Goal: Navigation & Orientation: Find specific page/section

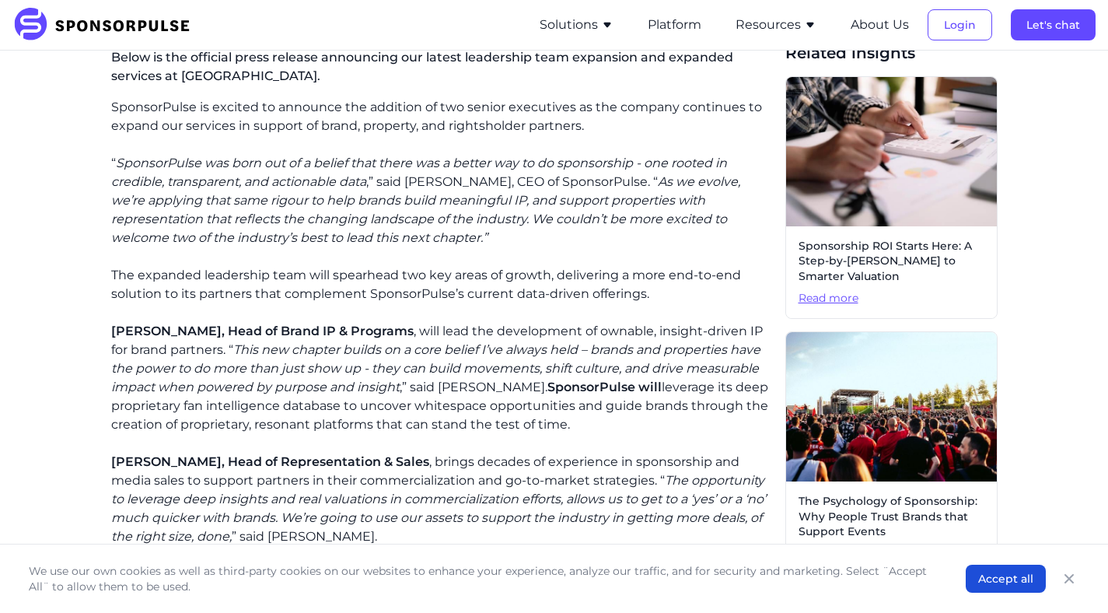
scroll to position [431, 0]
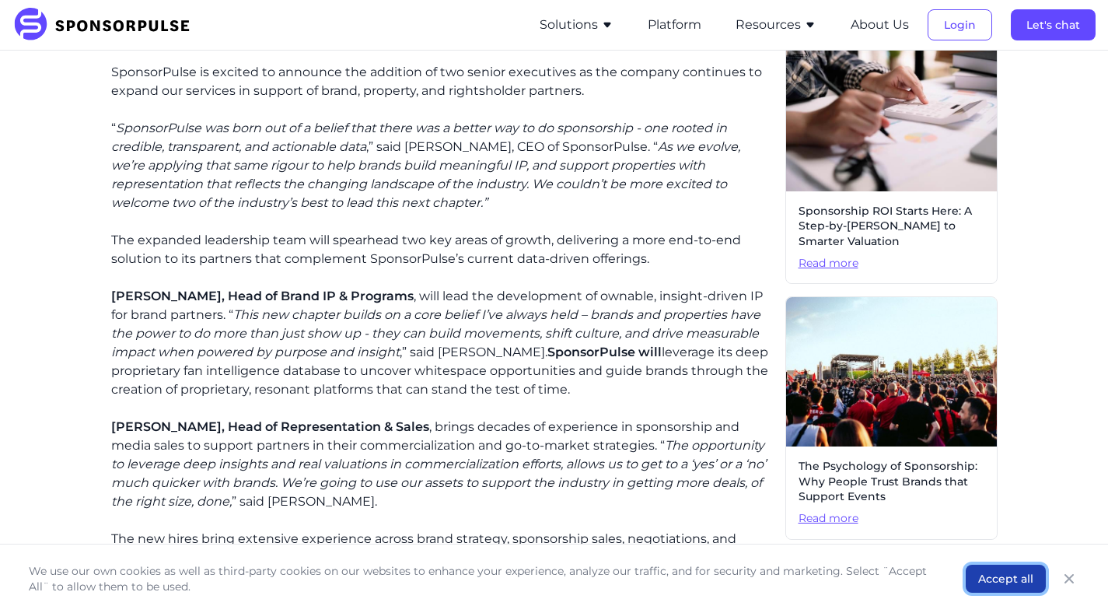
click at [981, 585] on button "Accept all" at bounding box center [1006, 578] width 80 height 28
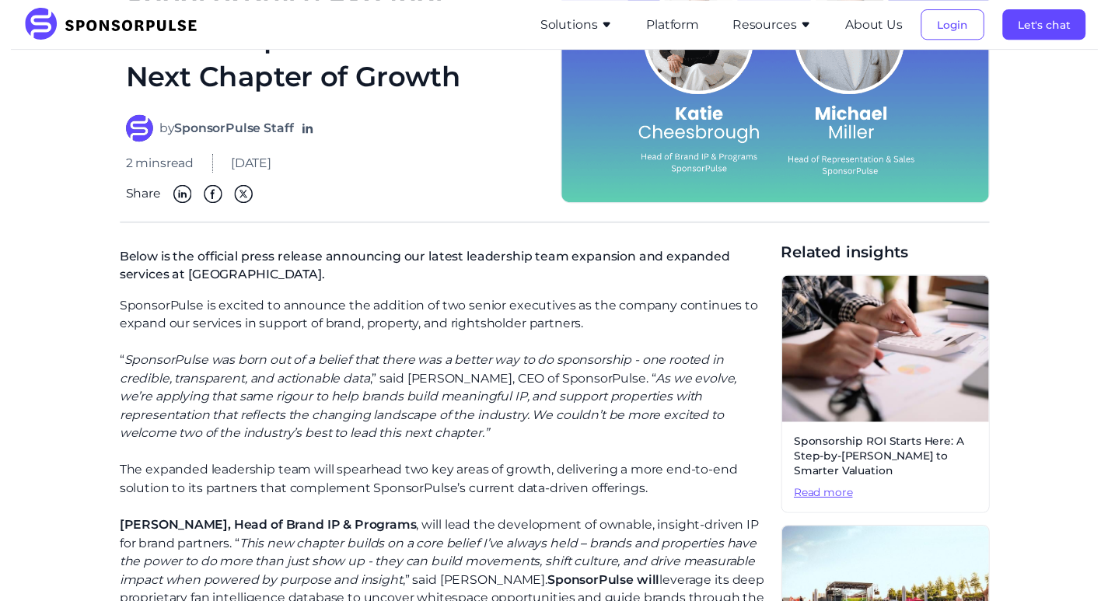
scroll to position [0, 0]
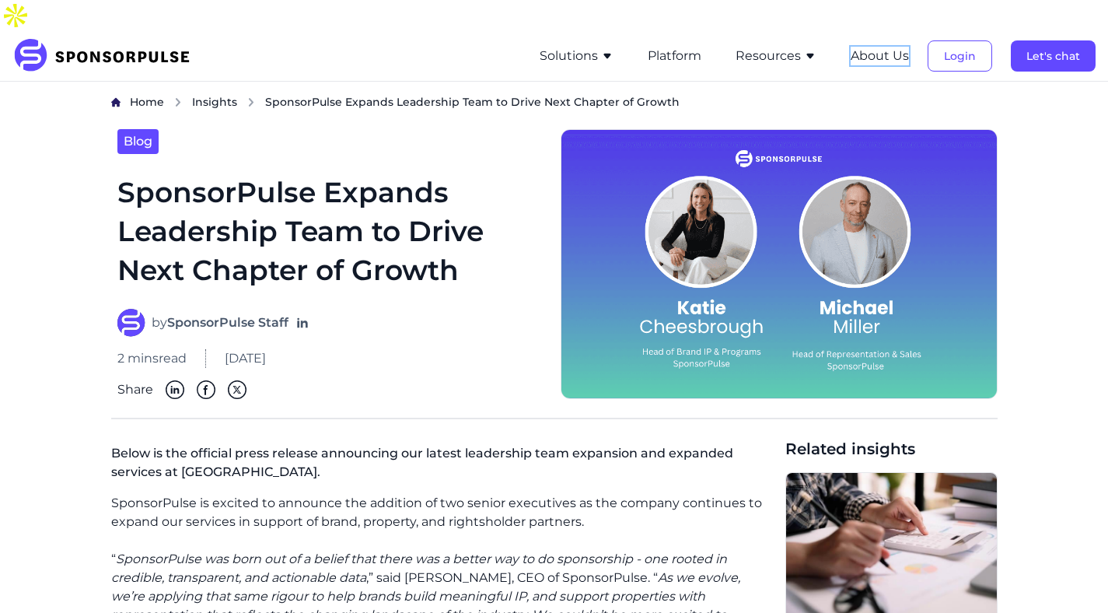
click at [902, 47] on button "About Us" at bounding box center [880, 56] width 58 height 19
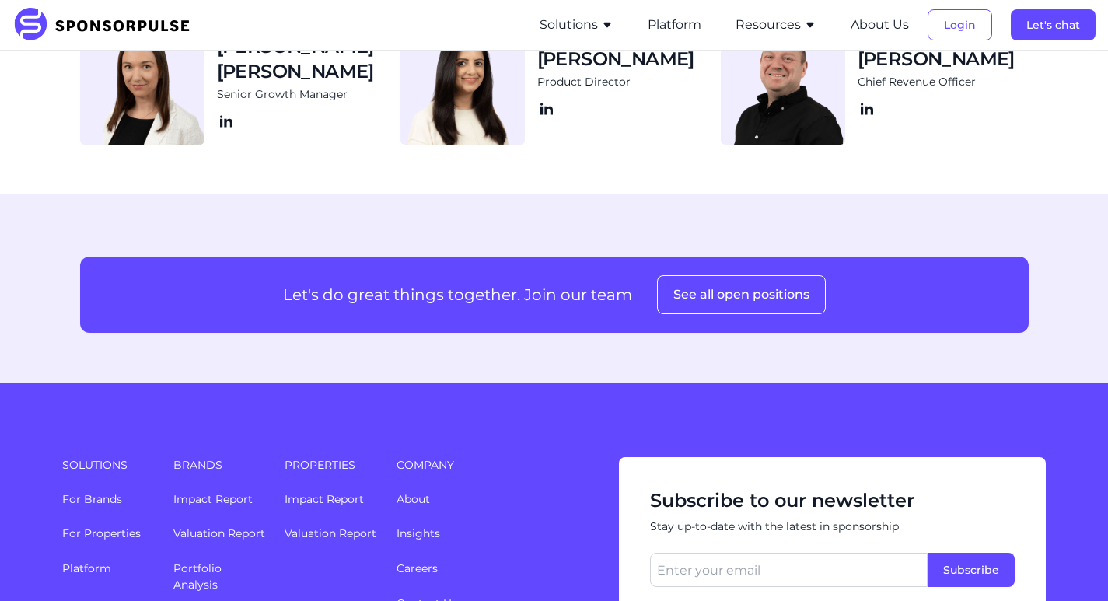
scroll to position [1965, 0]
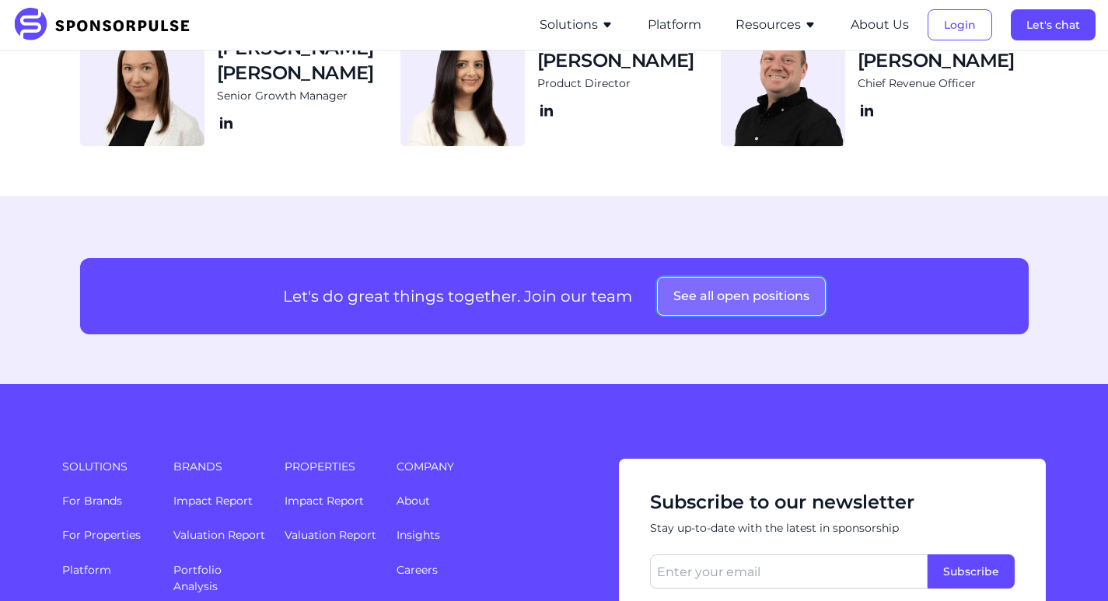
click at [728, 277] on button "See all open positions" at bounding box center [741, 296] width 169 height 39
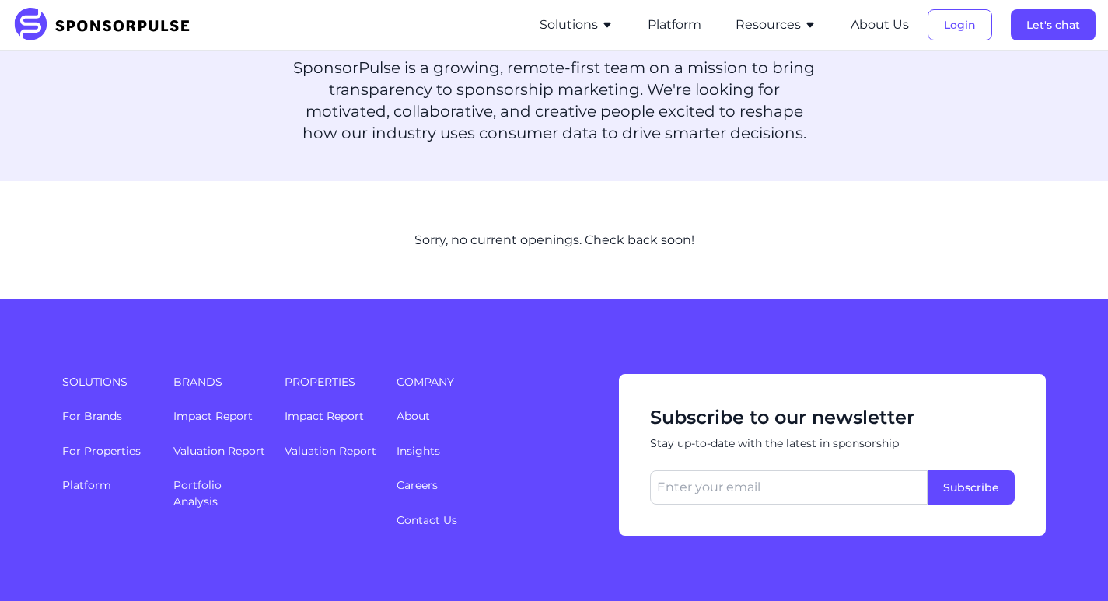
scroll to position [122, 2]
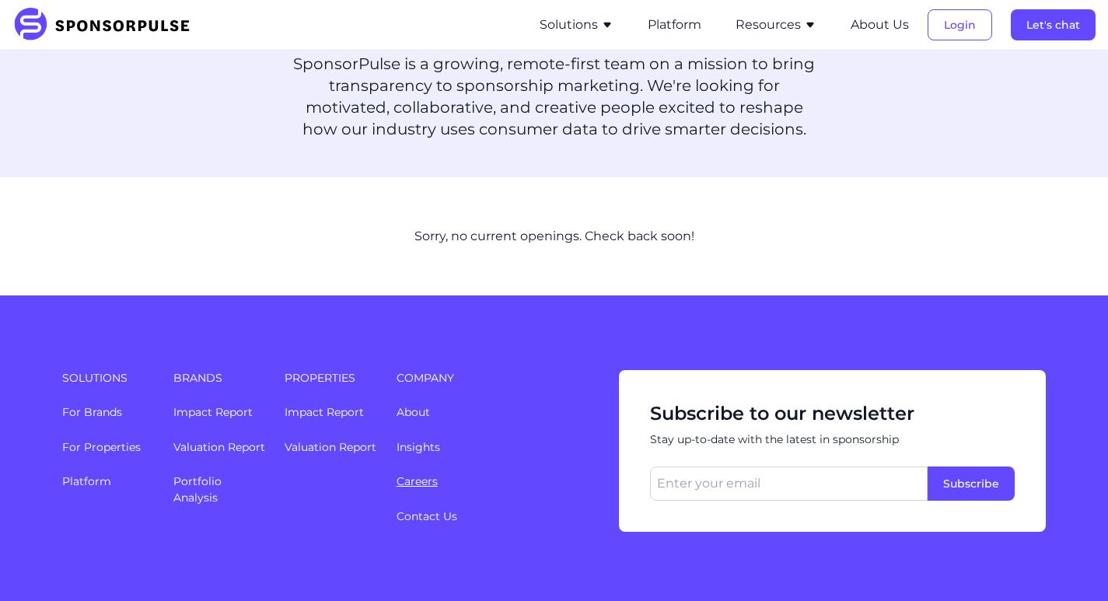
click at [413, 474] on link "Careers" at bounding box center [417, 481] width 41 height 14
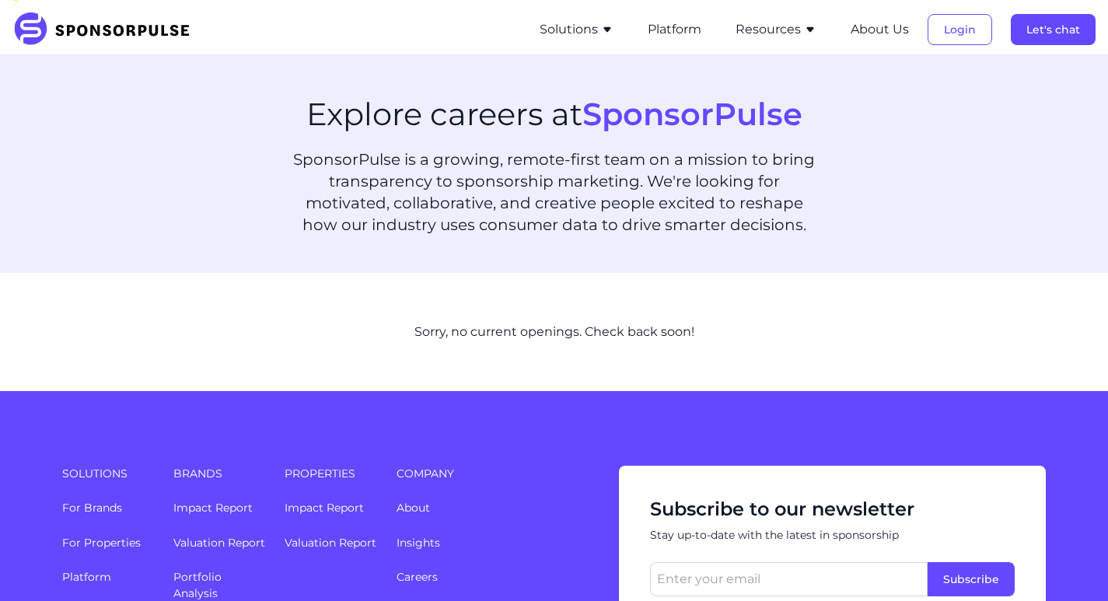
scroll to position [0, 2]
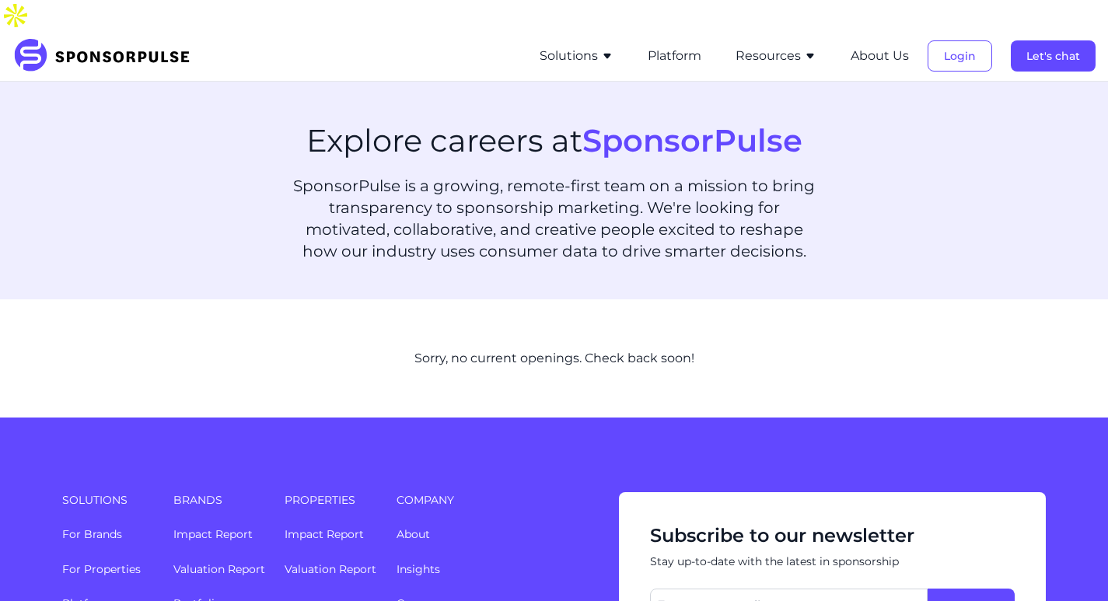
click at [607, 54] on icon "button" at bounding box center [606, 56] width 7 height 5
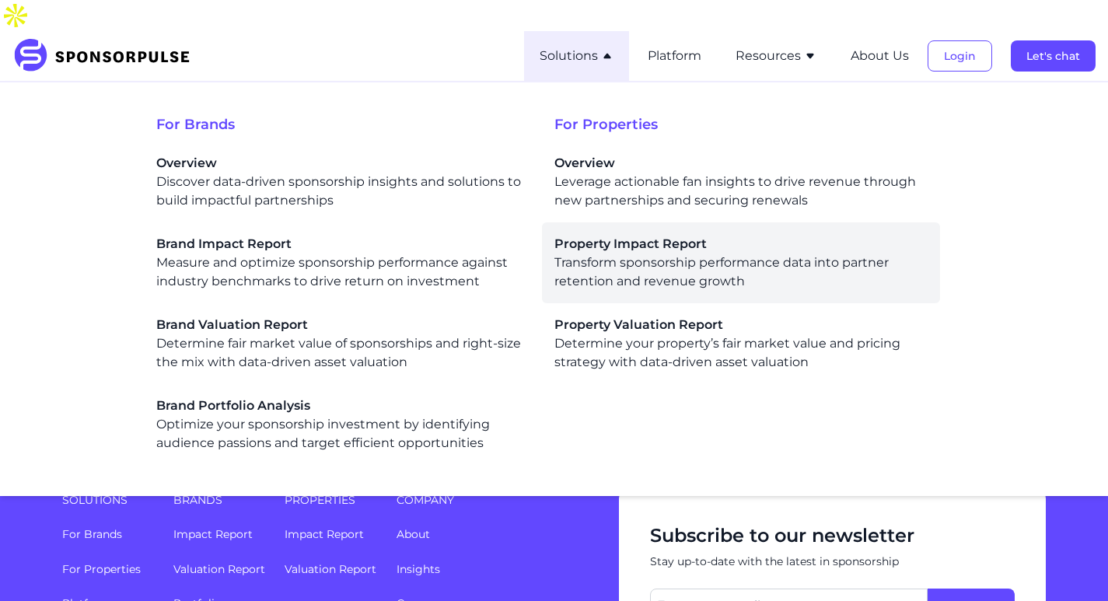
click at [627, 252] on div "Property Impact Report Transform sponsorship performance data into partner rete…" at bounding box center [740, 263] width 373 height 56
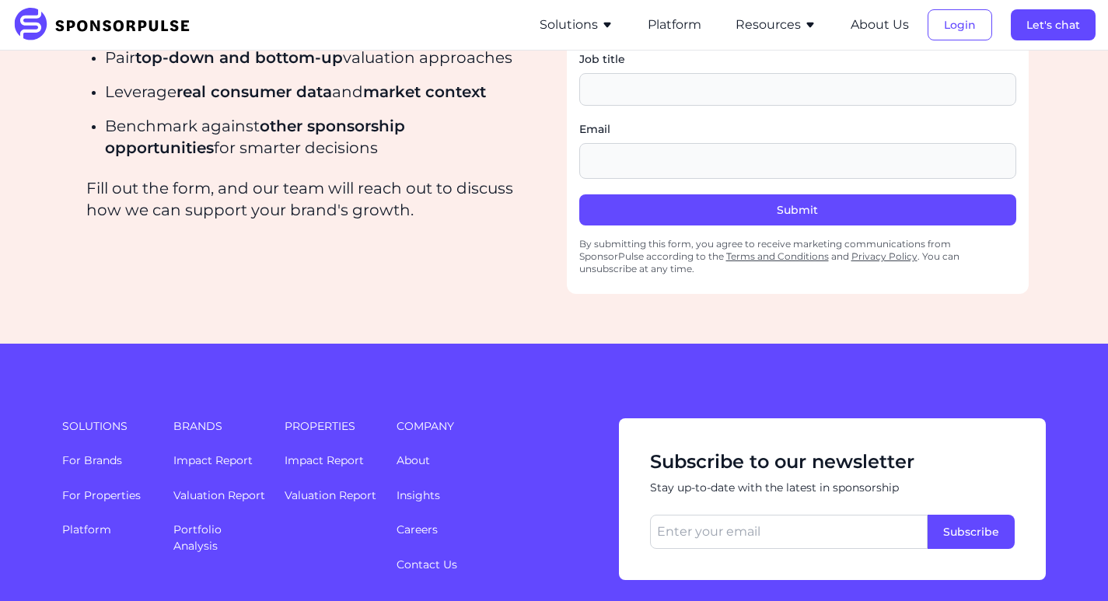
scroll to position [2317, 12]
